Goal: Communication & Community: Participate in discussion

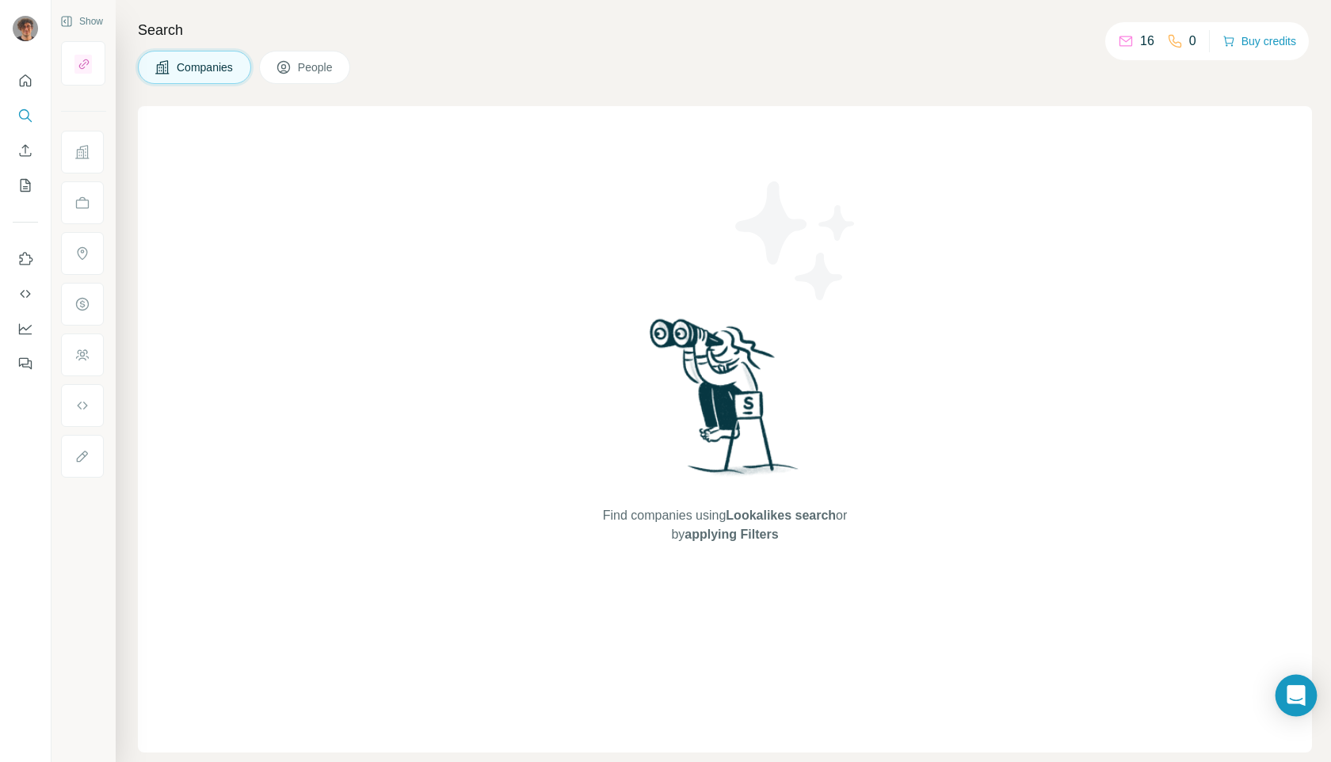
click at [1301, 693] on icon "Open Intercom Messenger" at bounding box center [1295, 695] width 18 height 21
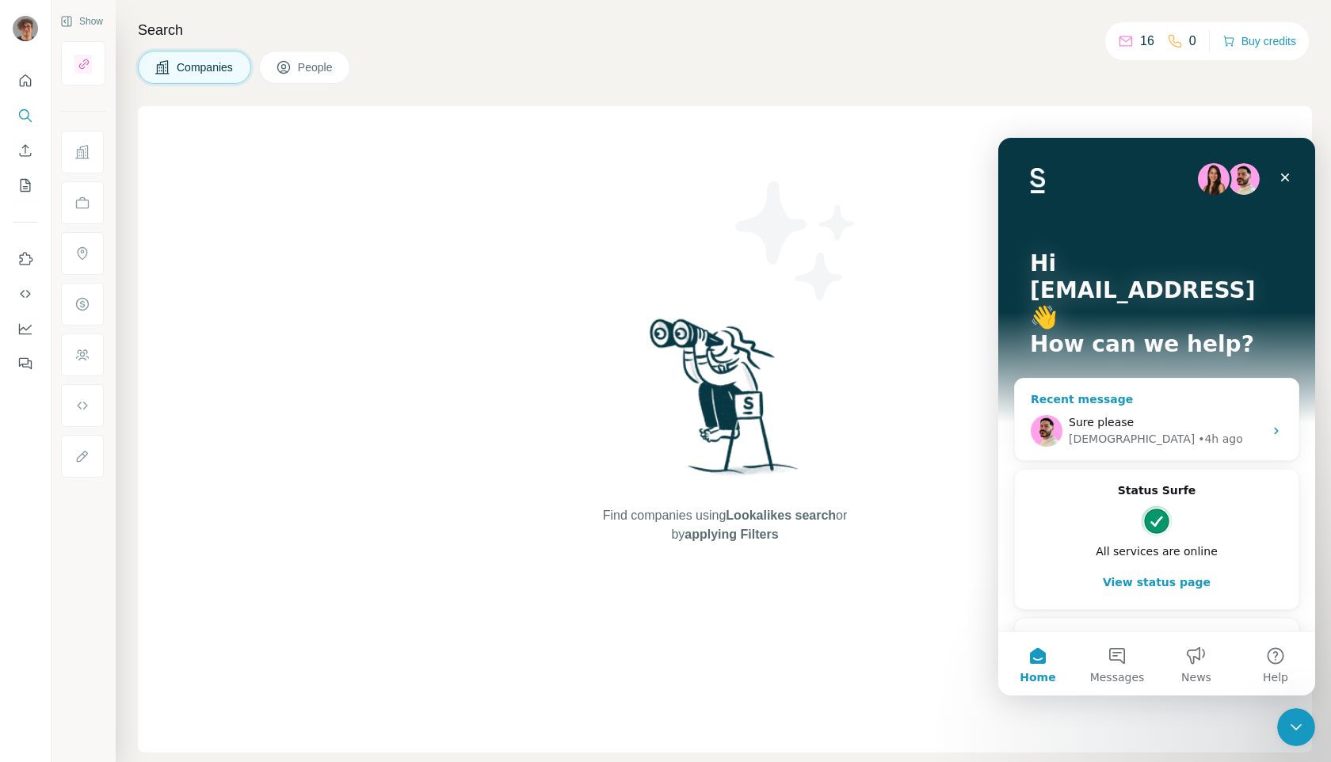
click at [1201, 431] on div "[DEMOGRAPHIC_DATA] • 4h ago" at bounding box center [1166, 439] width 195 height 17
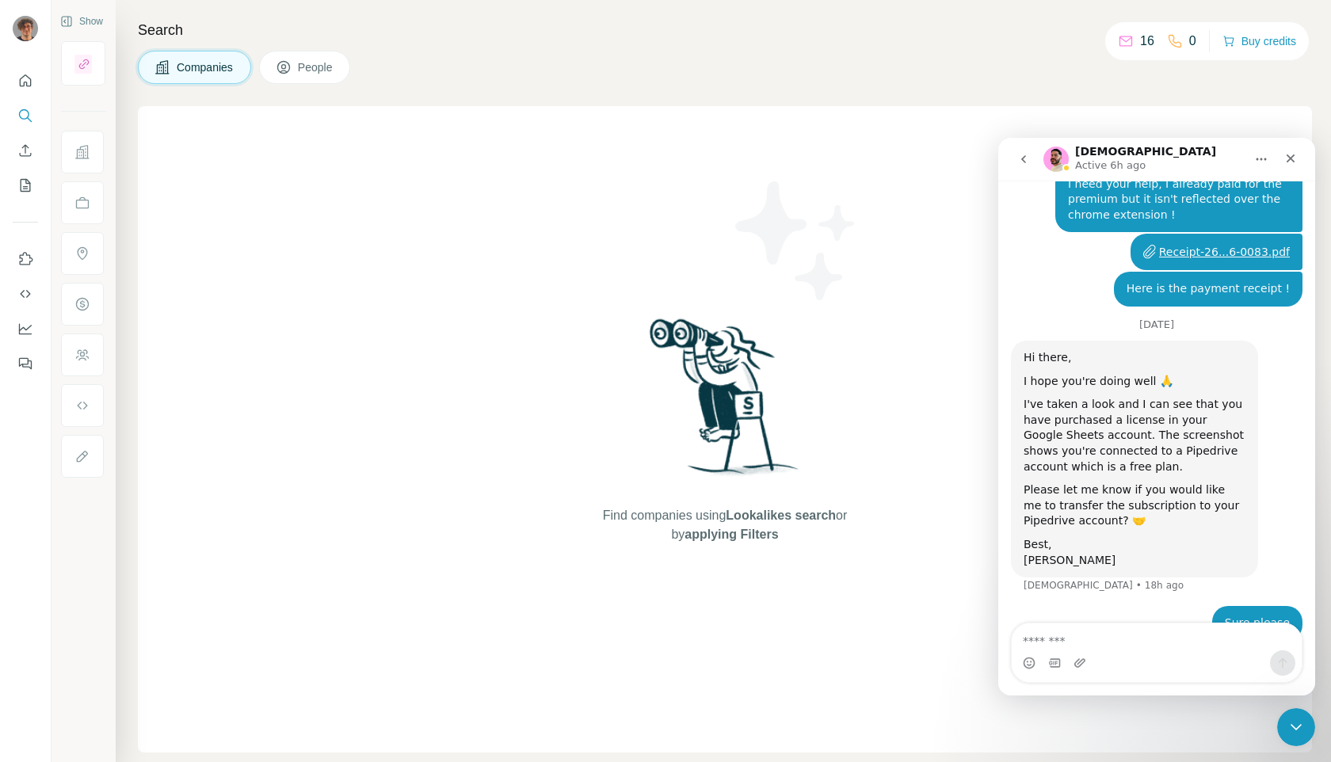
scroll to position [960, 0]
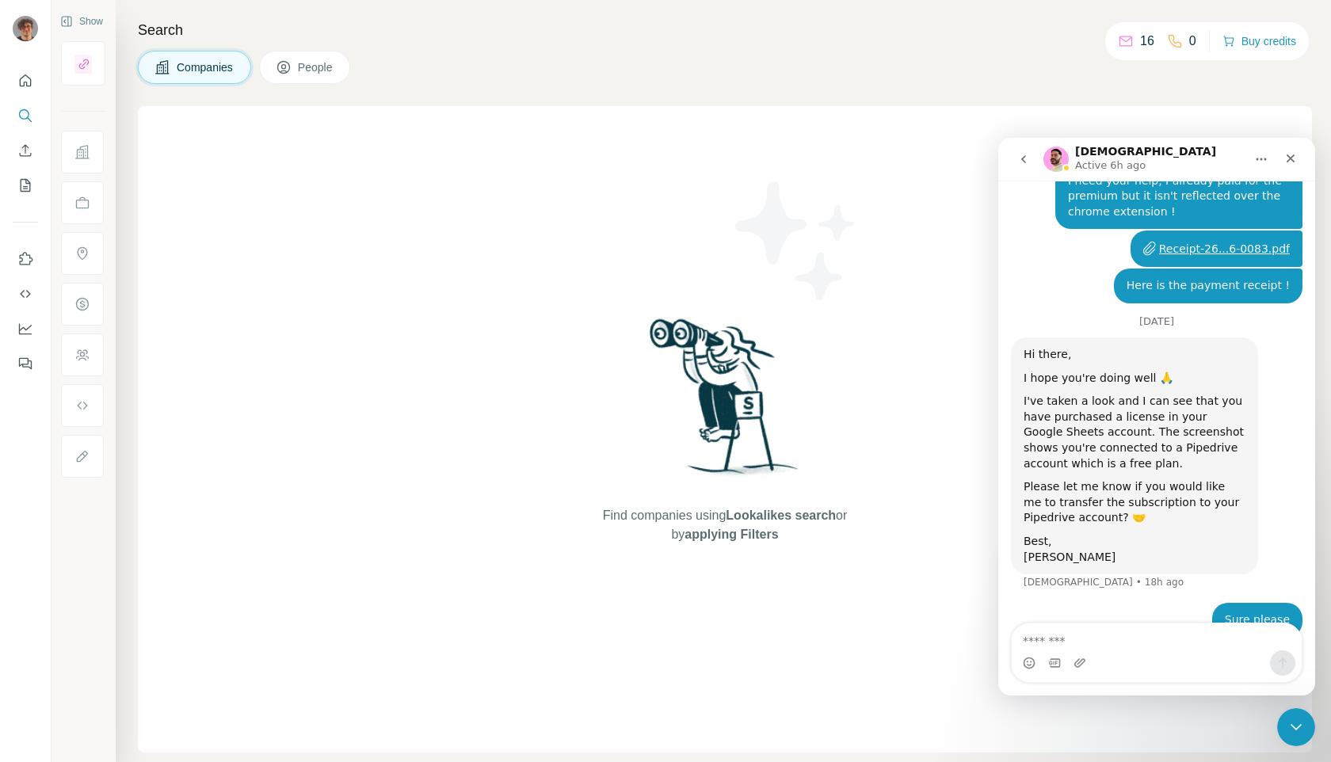
click at [1255, 155] on icon "Home" at bounding box center [1261, 159] width 13 height 13
click at [1194, 196] on div "Expand window" at bounding box center [1216, 199] width 112 height 17
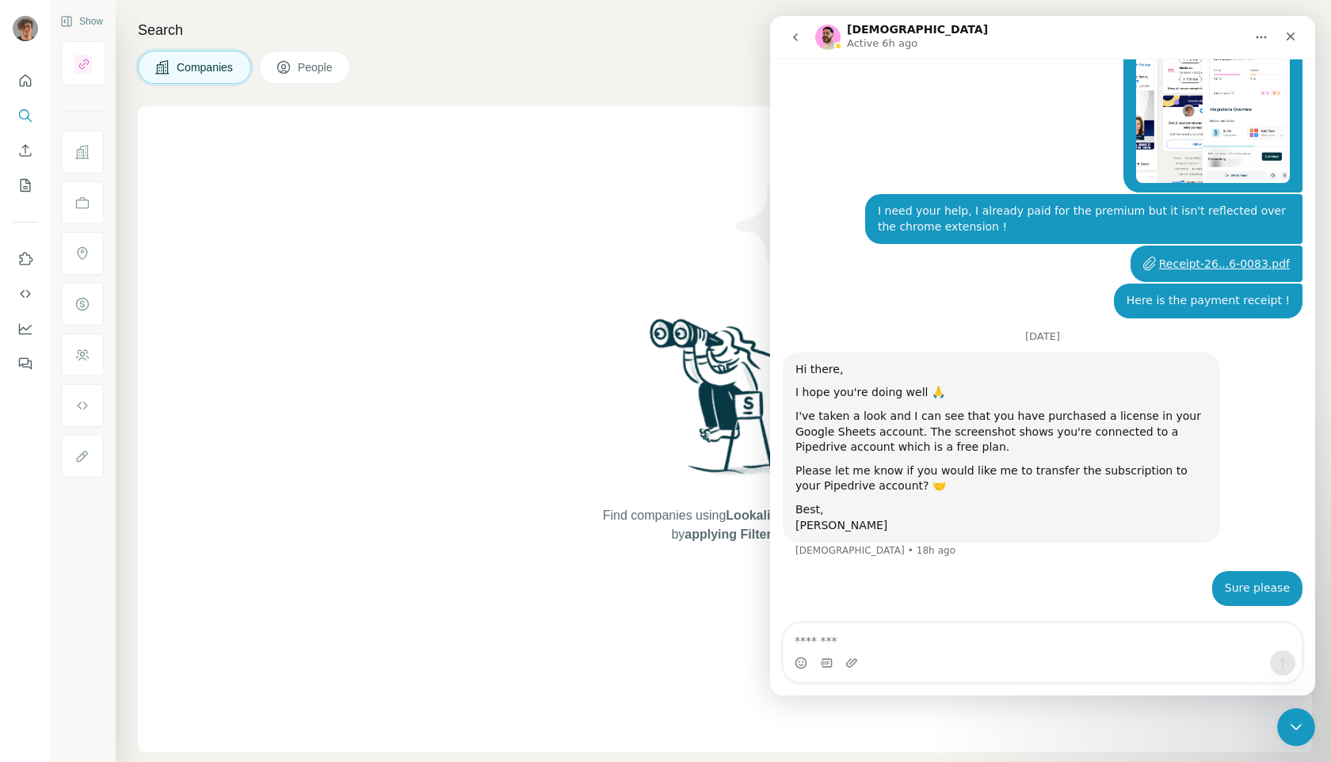
scroll to position [715, 0]
drag, startPoint x: 631, startPoint y: 345, endPoint x: 335, endPoint y: 330, distance: 295.8
click at [335, 761] on aside at bounding box center [665, 762] width 1331 height 0
click at [487, 761] on aside at bounding box center [665, 762] width 1331 height 0
drag, startPoint x: 619, startPoint y: 367, endPoint x: 612, endPoint y: 417, distance: 51.1
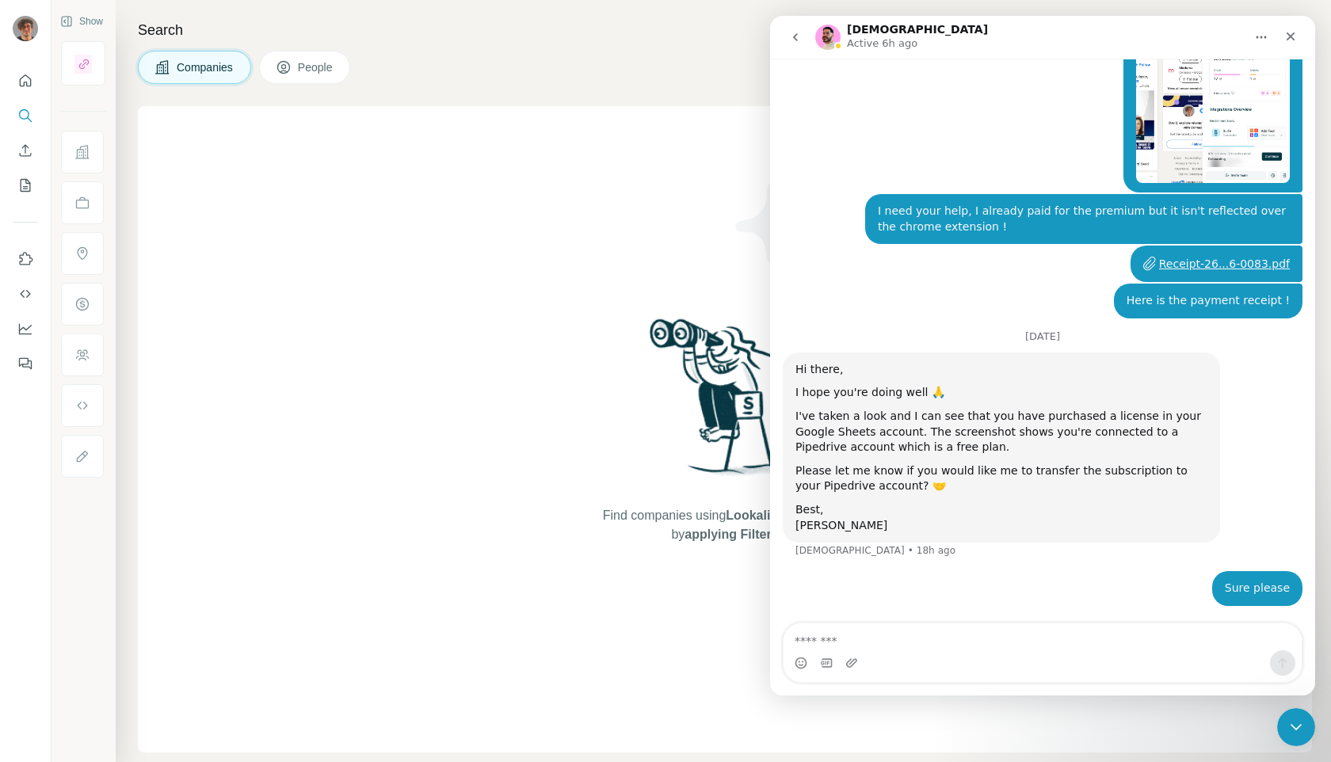
click at [612, 761] on aside at bounding box center [665, 762] width 1331 height 0
click at [651, 761] on aside at bounding box center [665, 762] width 1331 height 0
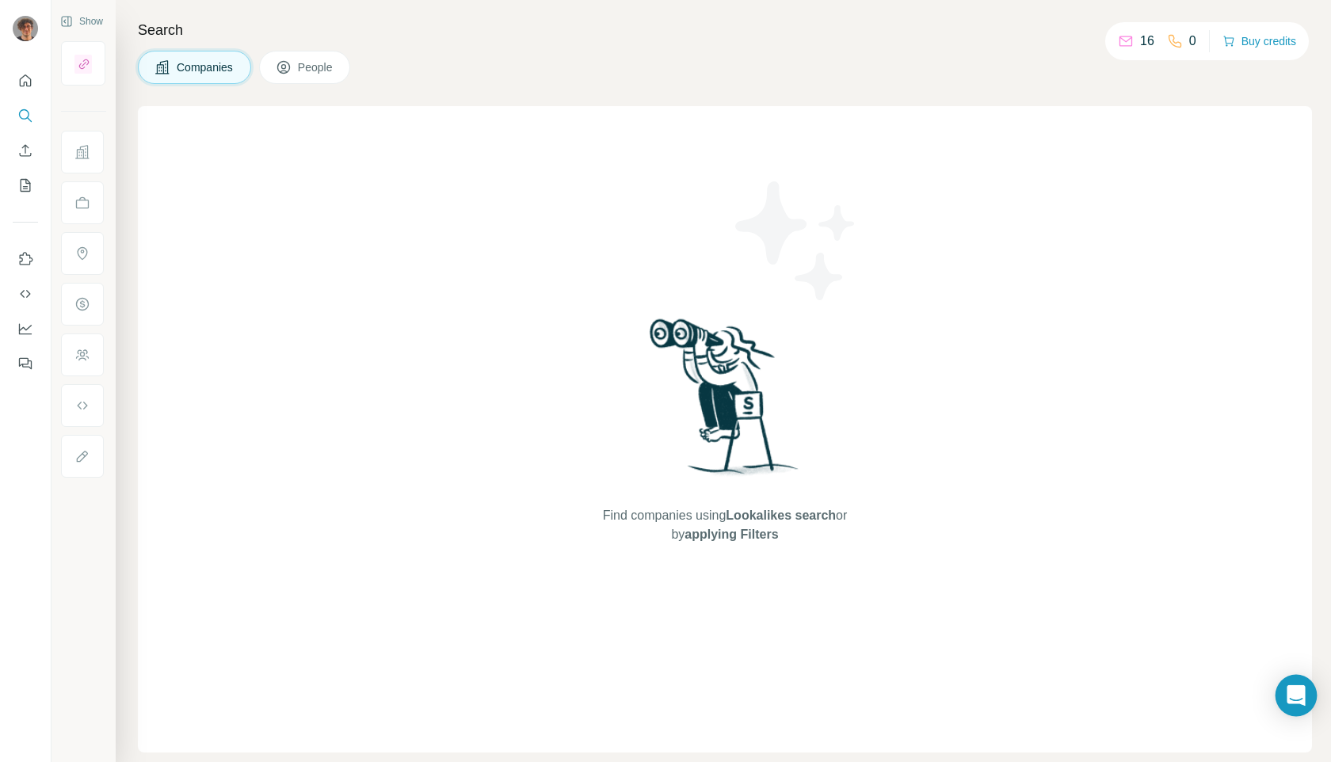
click at [1286, 681] on div "Open Intercom Messenger" at bounding box center [1296, 696] width 42 height 42
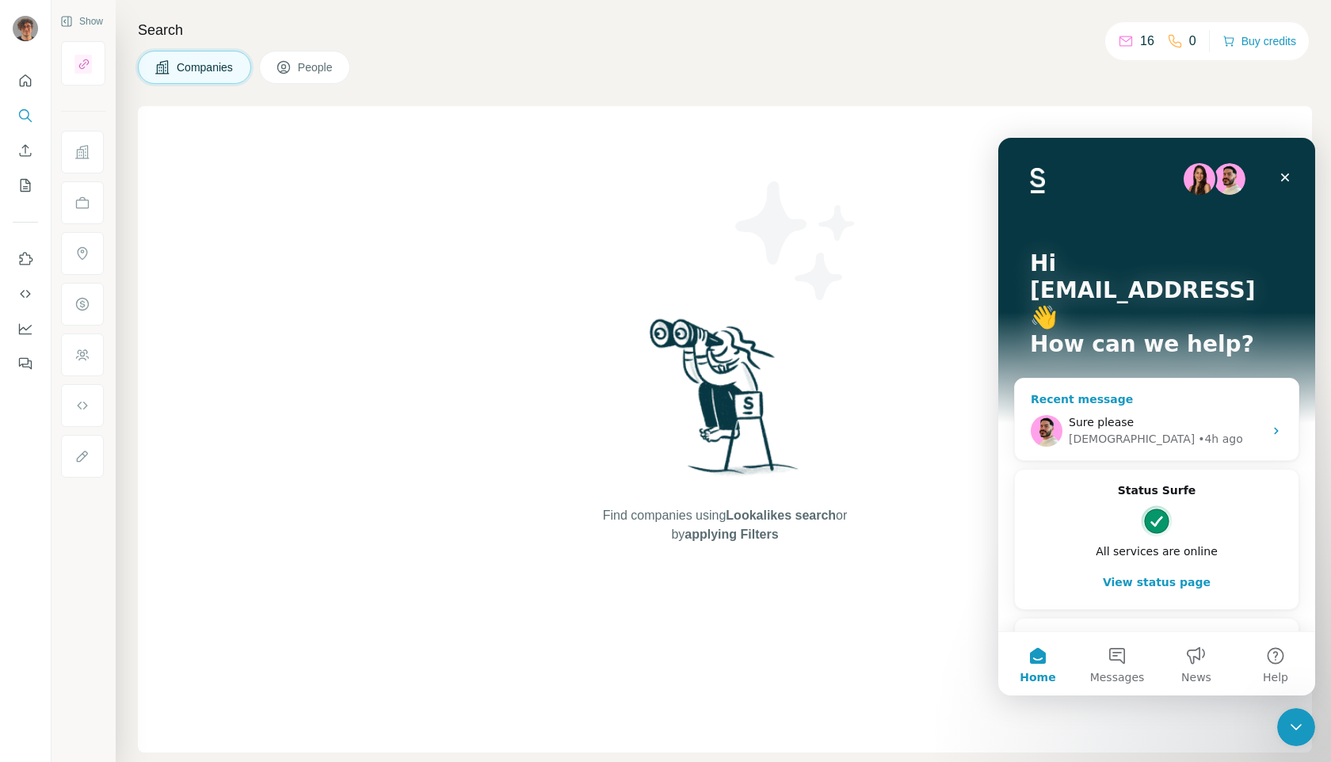
click at [1126, 416] on span "Sure please" at bounding box center [1101, 422] width 65 height 13
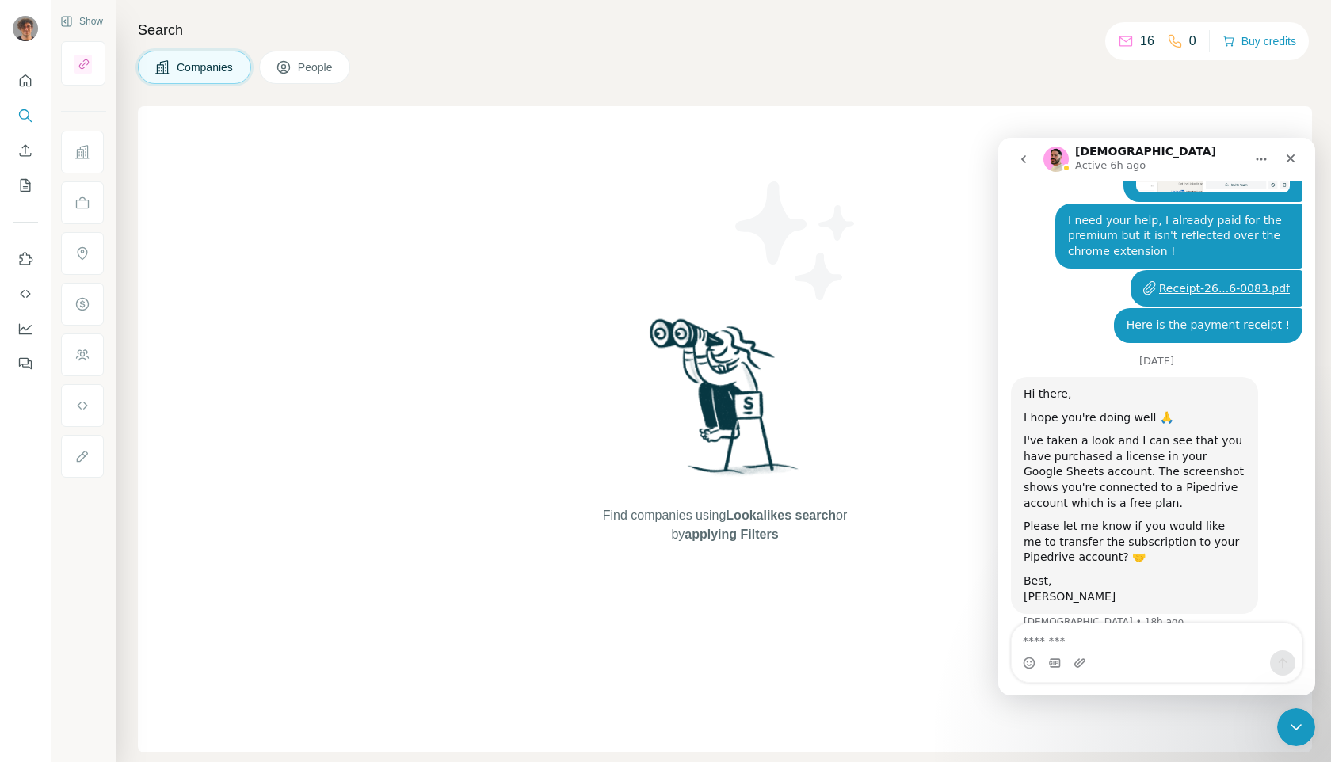
scroll to position [960, 0]
